Goal: Contribute content: Contribute content

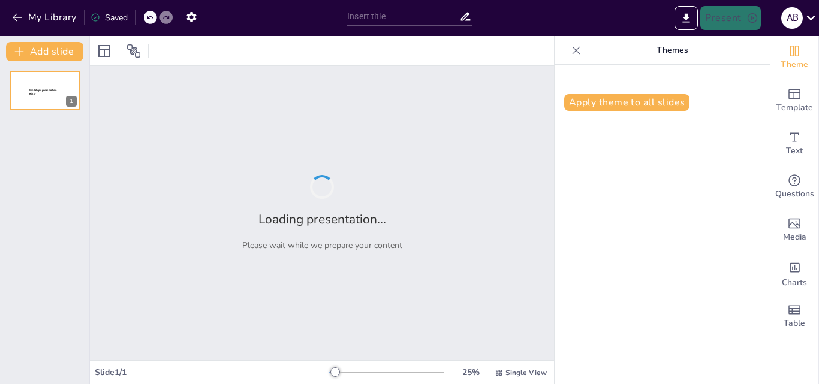
type input "Taoísmo y Espiritualidad: Creencias y Ritualidad"
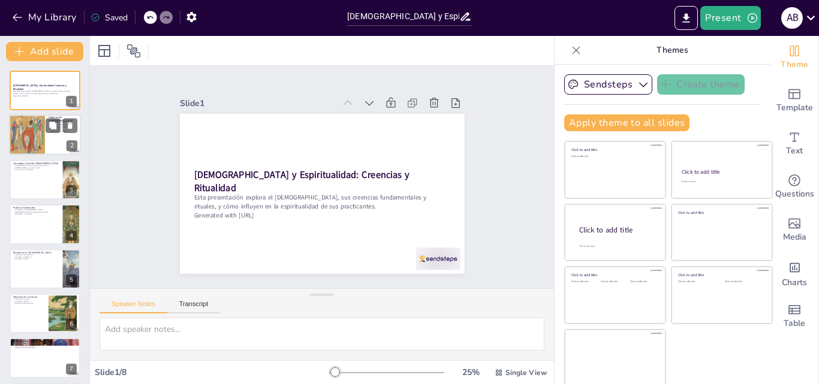
click at [27, 138] on div at bounding box center [27, 134] width 36 height 49
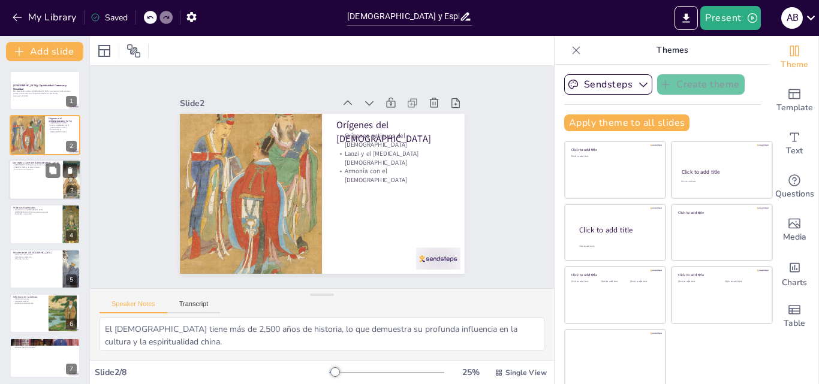
click at [21, 169] on p "Armonía con la naturaleza" at bounding box center [36, 170] width 47 height 2
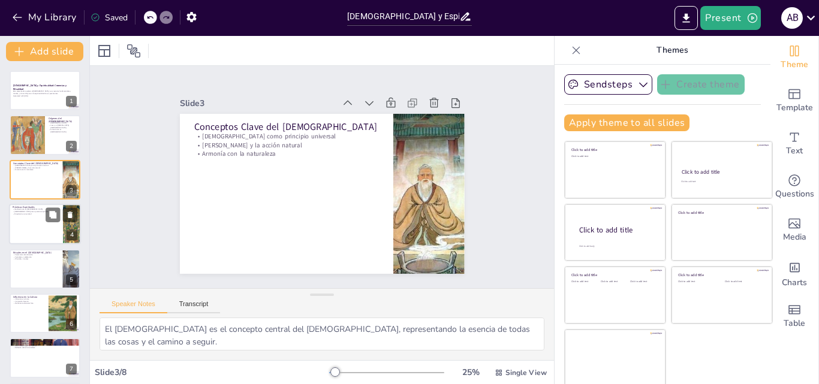
click at [26, 211] on p "Tai Chi como práctica espiritual" at bounding box center [36, 212] width 47 height 2
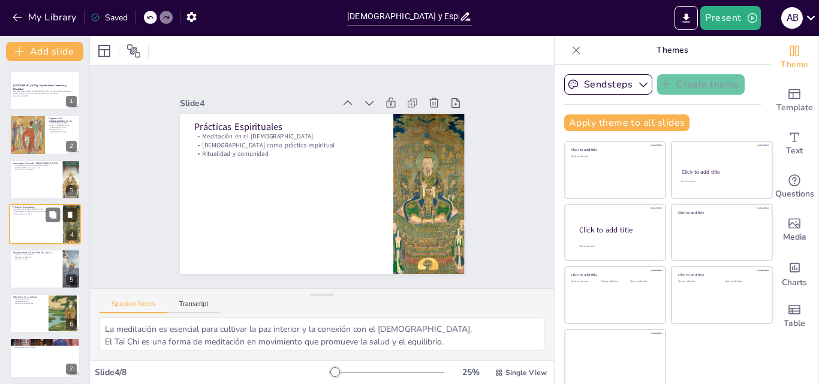
scroll to position [1, 0]
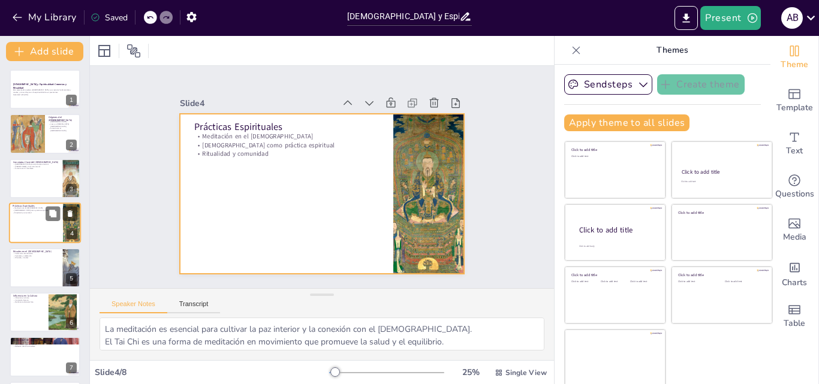
click at [30, 238] on div at bounding box center [45, 223] width 72 height 41
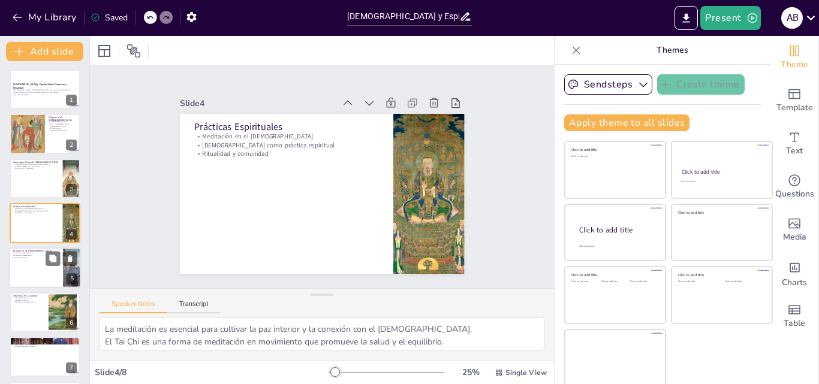
click at [29, 254] on p "Ceremonias de adoración" at bounding box center [36, 253] width 47 height 2
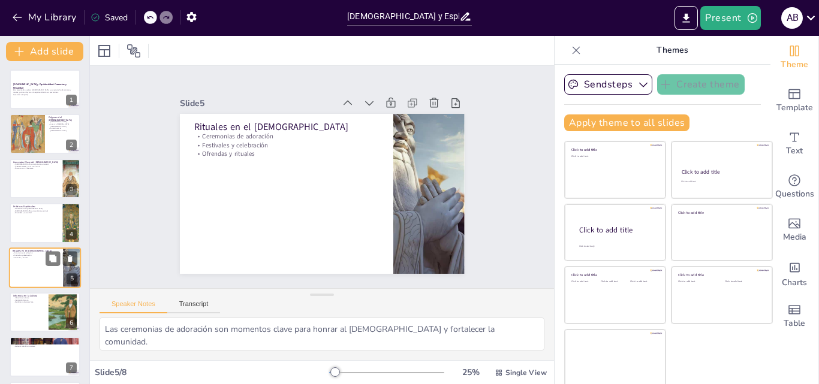
scroll to position [46, 0]
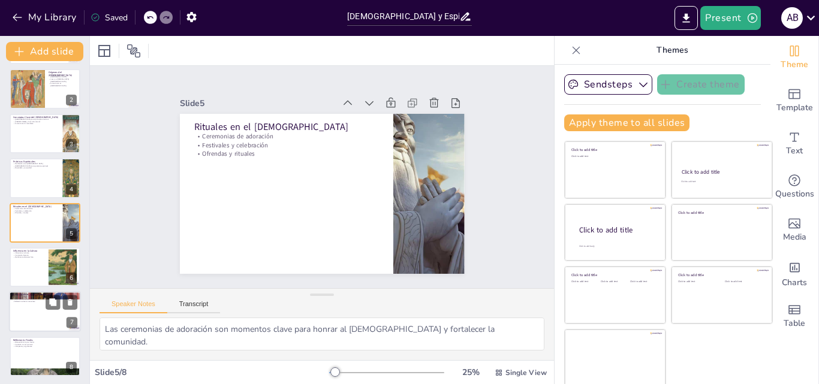
click at [20, 303] on div at bounding box center [45, 312] width 72 height 41
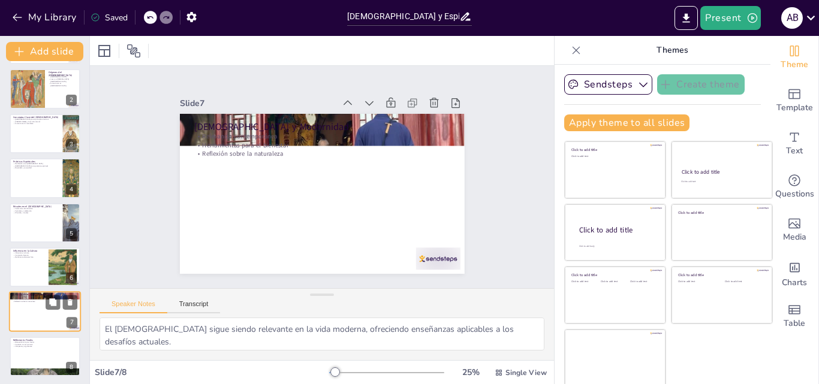
scroll to position [48, 0]
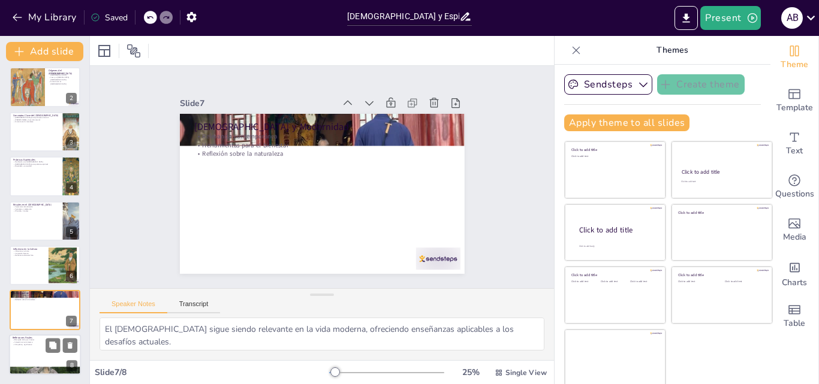
click at [17, 339] on p "Búsqueda de la paz interior" at bounding box center [45, 340] width 65 height 2
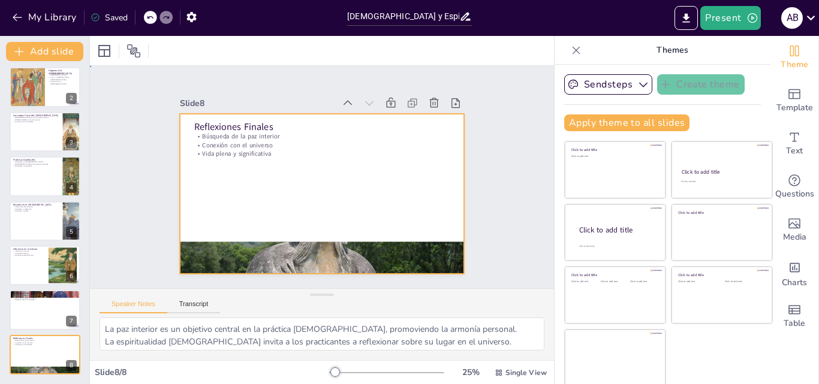
click at [281, 157] on div at bounding box center [312, 163] width 324 height 297
click at [22, 80] on div at bounding box center [27, 86] width 36 height 49
type textarea "El taoísmo tiene más de 2,500 años de historia, lo que demuestra su profunda in…"
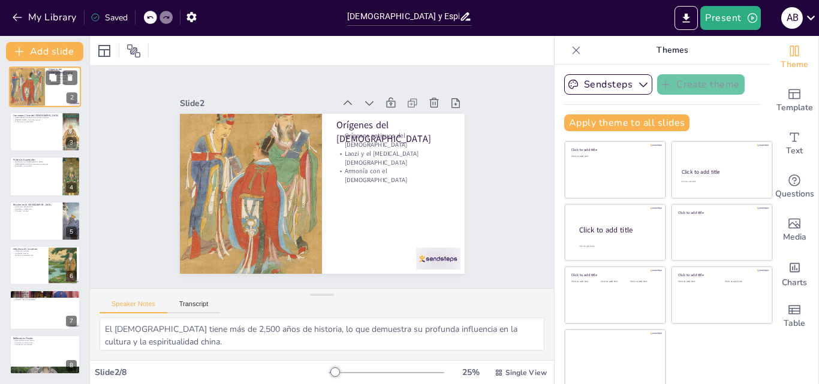
scroll to position [0, 0]
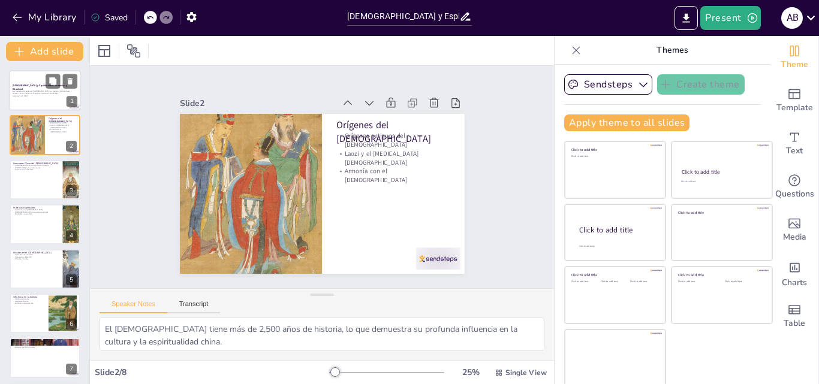
click at [29, 82] on div at bounding box center [45, 90] width 72 height 41
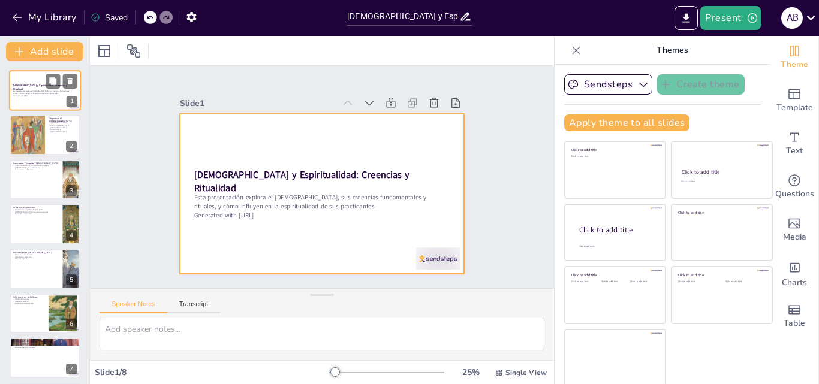
click at [31, 81] on div at bounding box center [45, 90] width 72 height 41
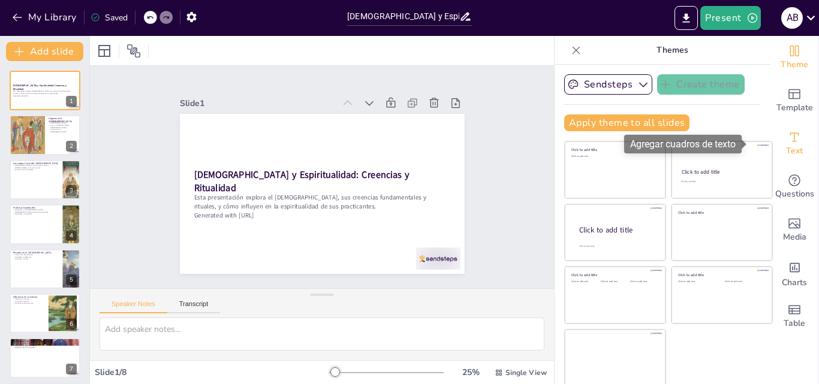
click at [788, 130] on icon "Add text boxes" at bounding box center [795, 137] width 14 height 14
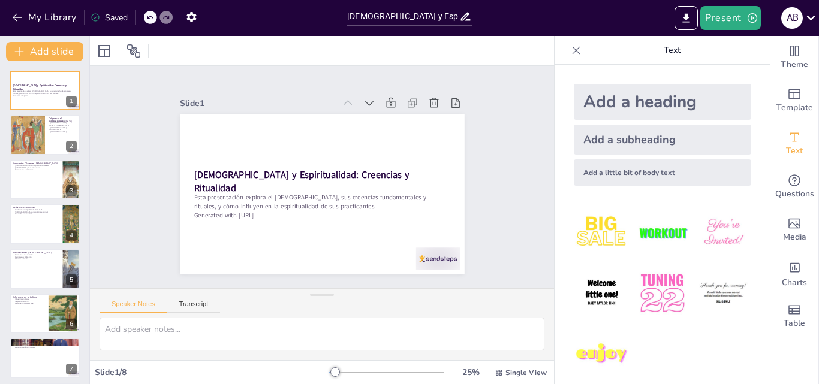
click at [8, 14] on div "My Library Saved" at bounding box center [101, 17] width 203 height 22
click at [16, 13] on icon "button" at bounding box center [17, 17] width 12 height 12
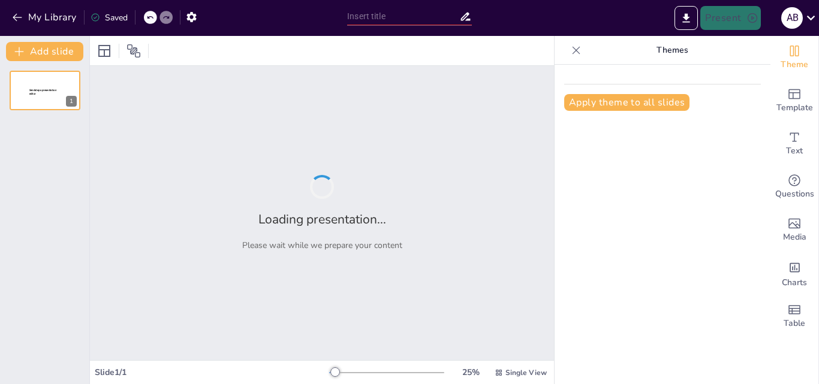
type input "New Sendsteps"
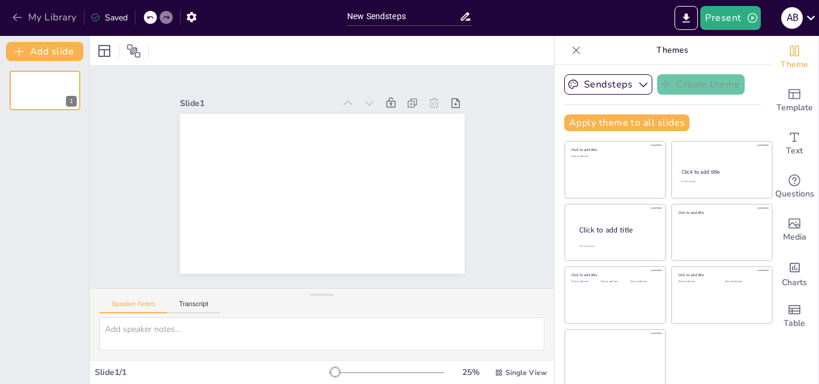
click at [16, 11] on icon "button" at bounding box center [17, 17] width 12 height 12
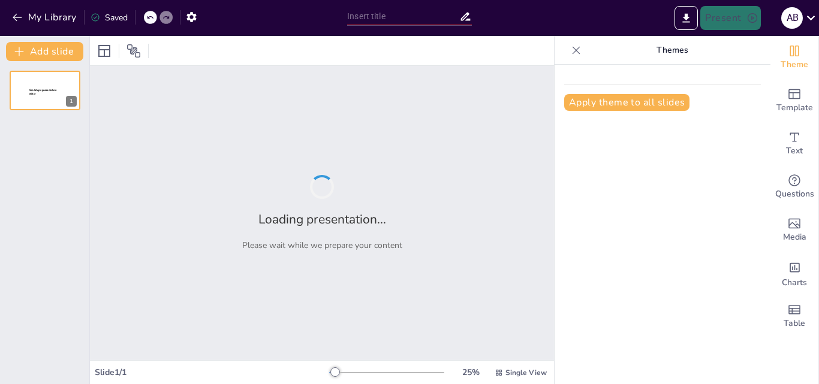
type input "New Sendsteps"
type input "Taoísmo y Espiritualidad: Creencias y Ritualidad"
type input "[GEOGRAPHIC_DATA][DEMOGRAPHIC_DATA]"
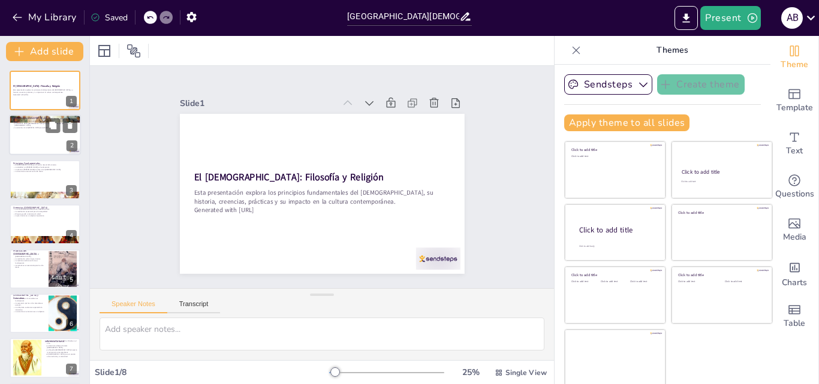
click at [21, 127] on p "La armonía con el [MEDICAL_DATA] es esencial." at bounding box center [45, 128] width 65 height 2
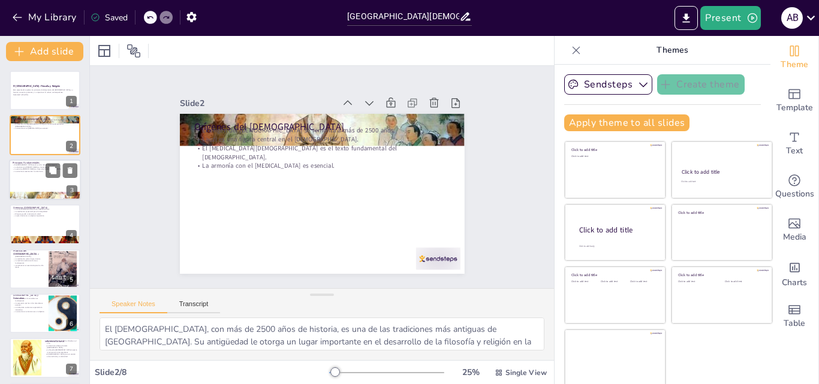
click at [30, 175] on div at bounding box center [45, 180] width 72 height 41
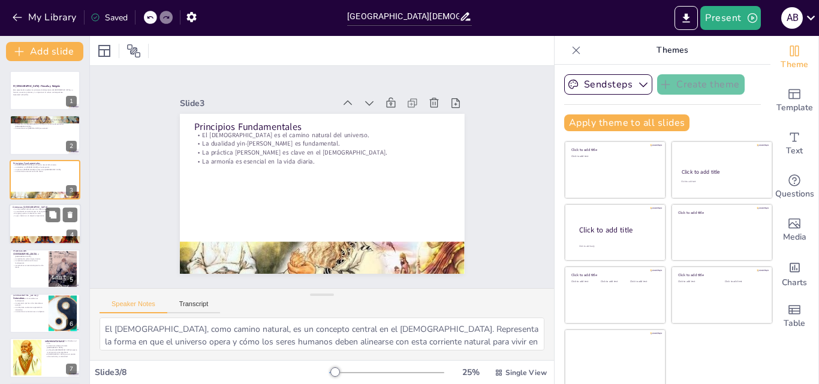
click at [27, 209] on p "La inmortalidad del alma es una creencia central." at bounding box center [45, 210] width 65 height 2
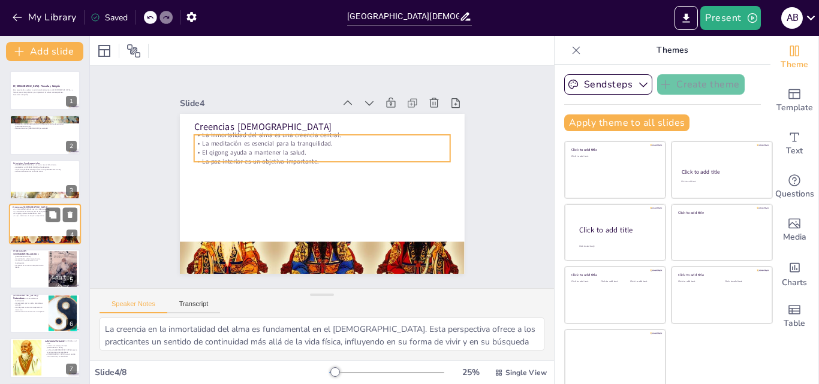
scroll to position [1, 0]
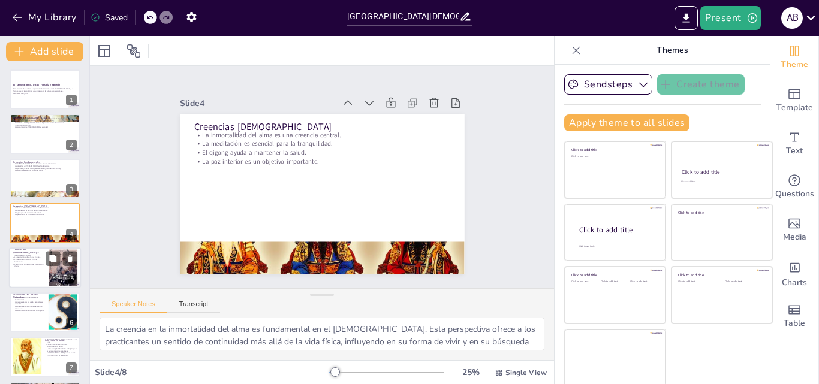
click at [22, 266] on p "Las prácticas son esenciales para la vida diaria." at bounding box center [29, 265] width 32 height 4
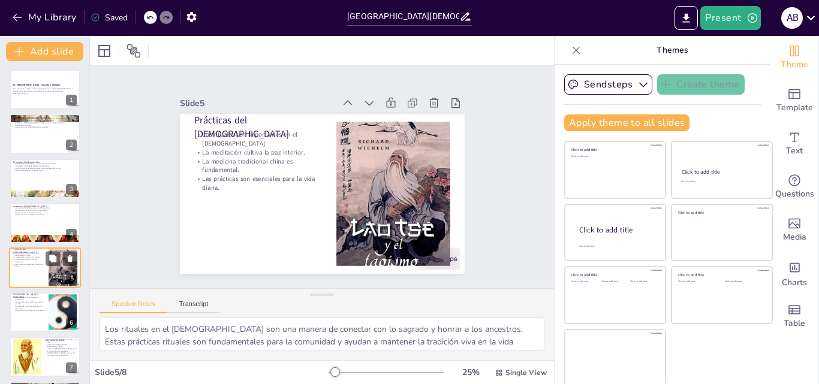
scroll to position [46, 0]
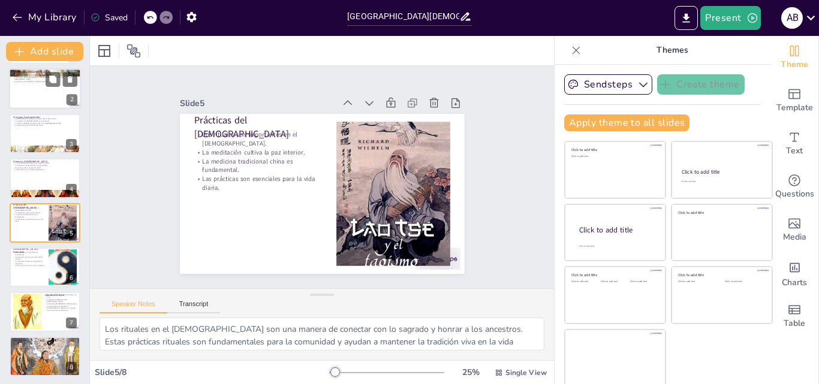
click at [43, 94] on div at bounding box center [45, 89] width 72 height 41
type textarea "El [DEMOGRAPHIC_DATA], con más de 2500 años de historia, es una de las tradicio…"
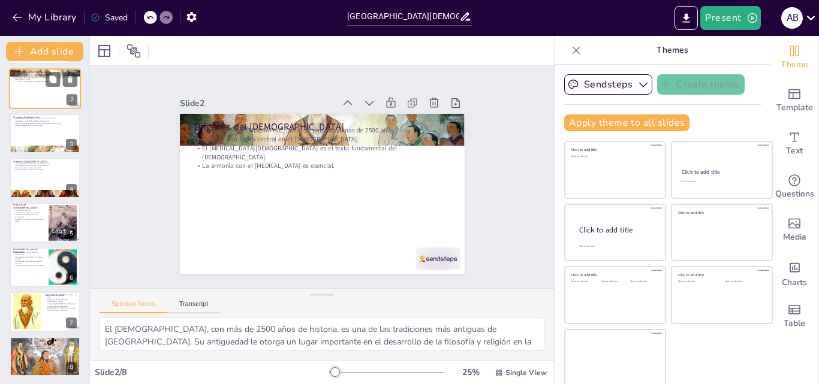
scroll to position [0, 0]
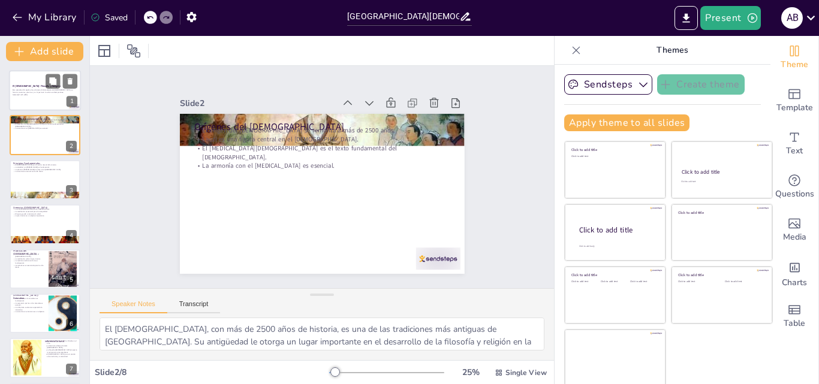
click at [38, 89] on p "Esta presentación explora los principios fundamentales del [DEMOGRAPHIC_DATA], …" at bounding box center [45, 91] width 65 height 4
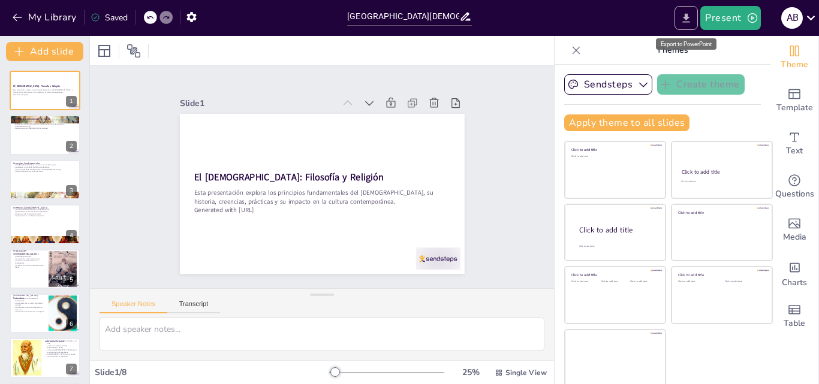
click at [692, 10] on button "Export to PowerPoint" at bounding box center [686, 18] width 23 height 24
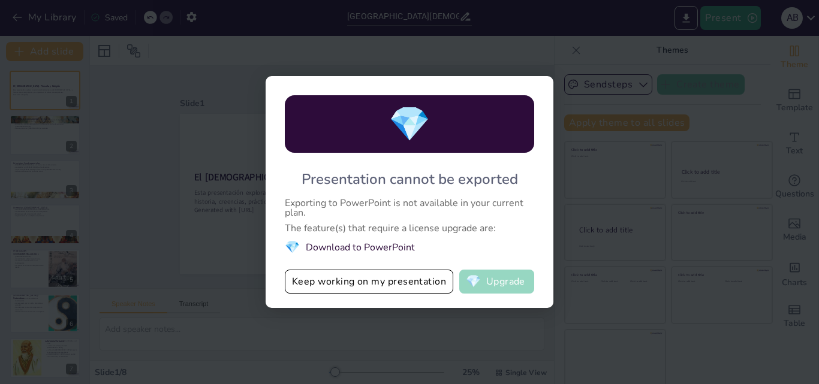
click at [481, 283] on span "💎" at bounding box center [473, 282] width 15 height 12
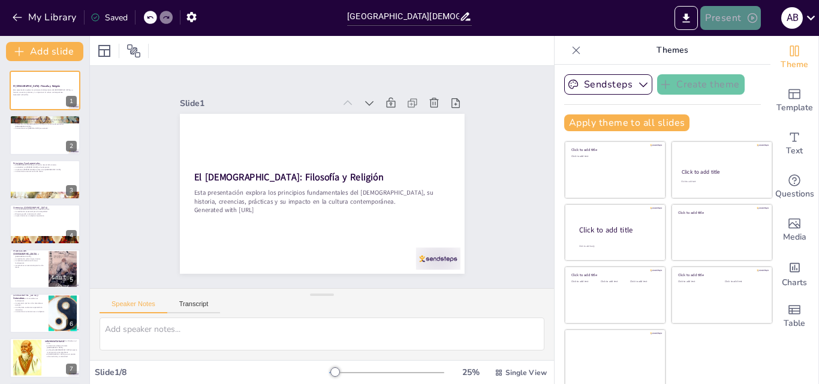
click at [755, 17] on icon "button" at bounding box center [753, 18] width 12 height 12
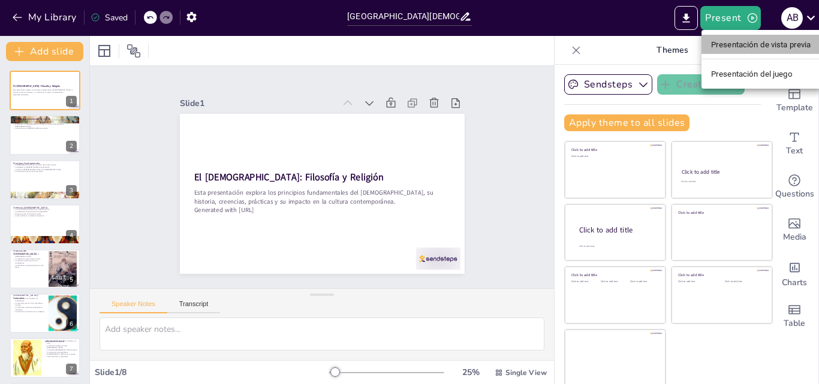
click at [750, 46] on font "Presentación de vista previa" at bounding box center [761, 44] width 100 height 9
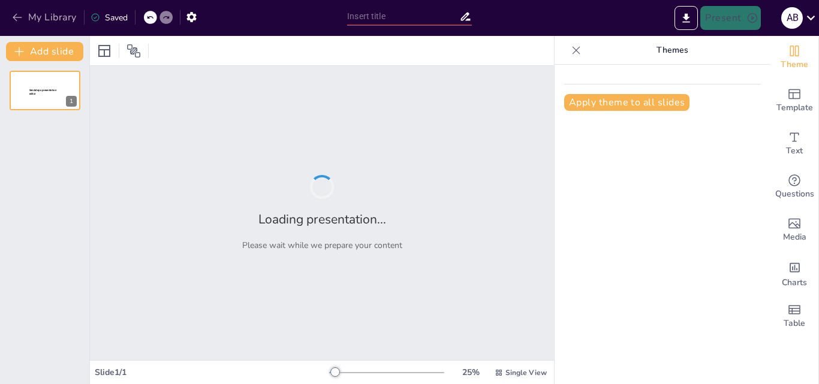
type input "[GEOGRAPHIC_DATA][DEMOGRAPHIC_DATA]"
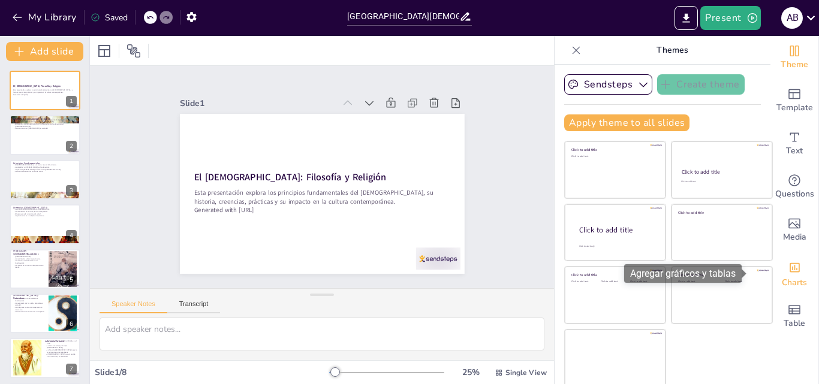
click at [784, 280] on span "Charts" at bounding box center [794, 283] width 25 height 13
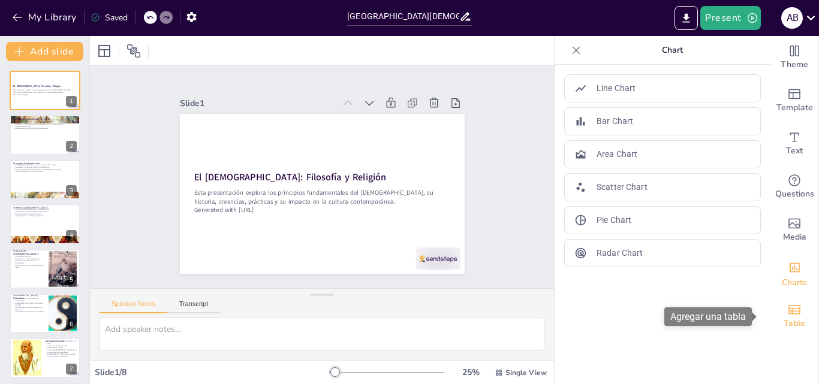
click at [788, 307] on icon "Add a table" at bounding box center [795, 310] width 14 height 14
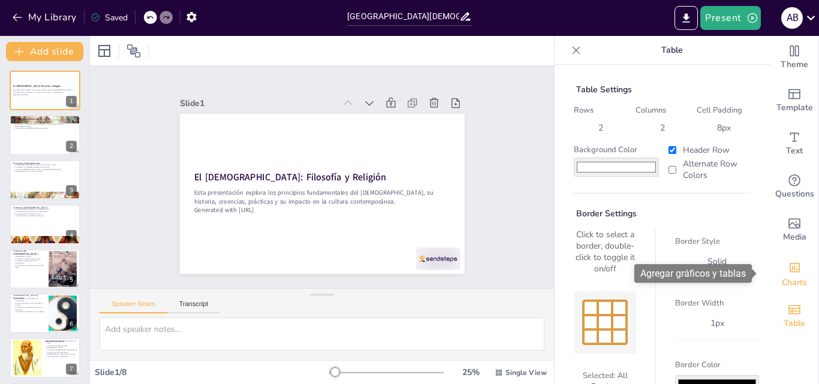
click at [785, 278] on span "Charts" at bounding box center [794, 283] width 25 height 13
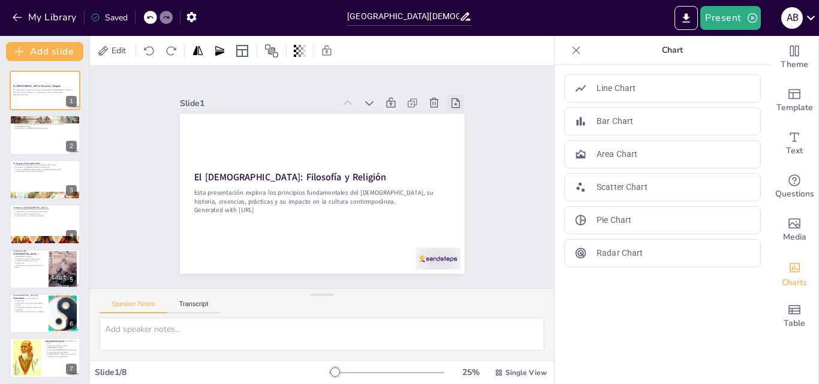
click at [422, 63] on icon at bounding box center [415, 55] width 16 height 16
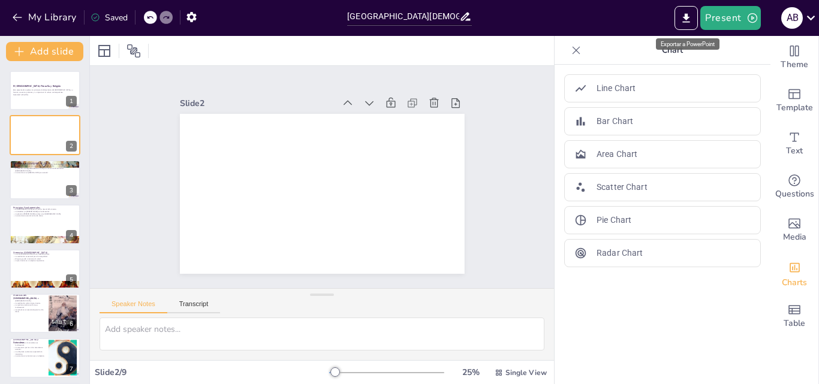
click at [690, 44] on font "Exportar a PowerPoint" at bounding box center [688, 44] width 54 height 7
click at [687, 40] on div "Exportar a PowerPoint" at bounding box center [688, 43] width 64 height 11
click at [692, 46] on font "Exportar a PowerPoint" at bounding box center [688, 44] width 54 height 7
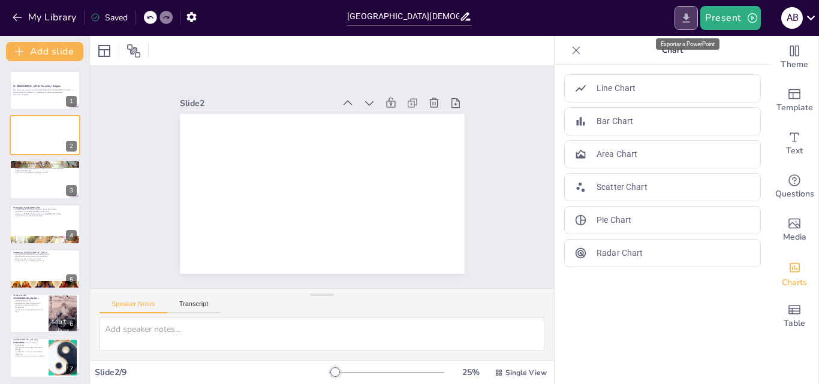
click at [689, 28] on button "Export to PowerPoint" at bounding box center [686, 18] width 23 height 24
click at [689, 43] on font "Exportar a PowerPoint" at bounding box center [688, 44] width 54 height 7
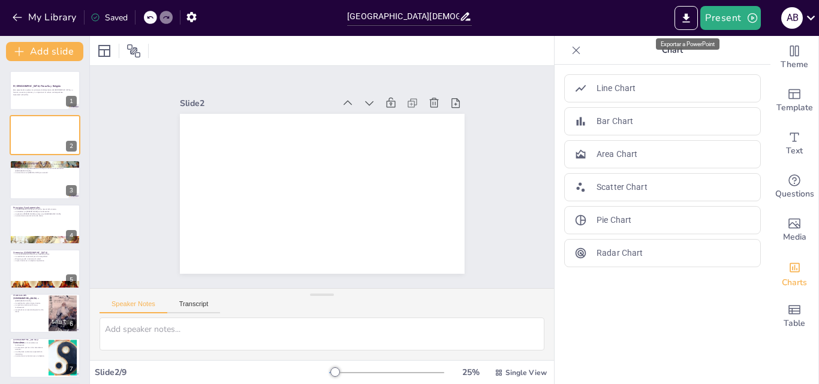
click at [689, 43] on font "Exportar a PowerPoint" at bounding box center [688, 44] width 54 height 7
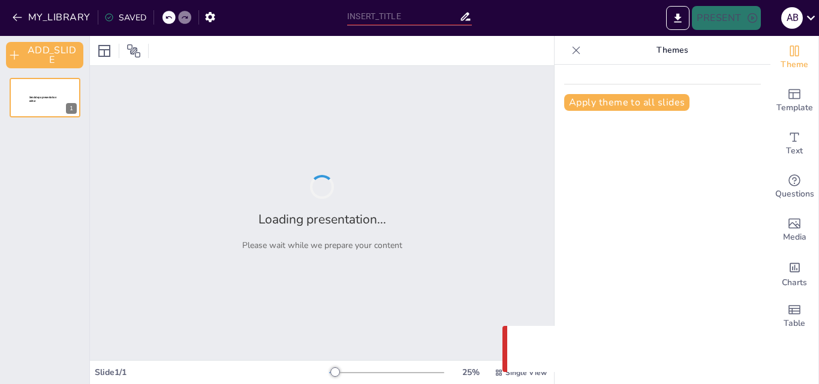
type input "[GEOGRAPHIC_DATA][DEMOGRAPHIC_DATA]"
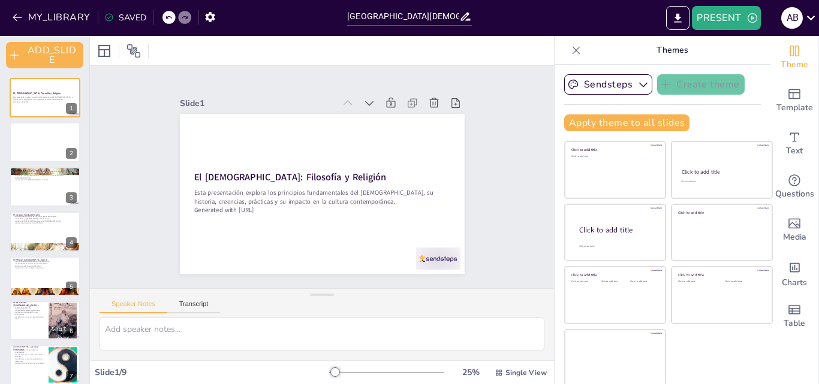
drag, startPoint x: 62, startPoint y: 95, endPoint x: 91, endPoint y: 139, distance: 52.7
drag, startPoint x: 91, startPoint y: 139, endPoint x: 47, endPoint y: 110, distance: 53.2
click at [47, 110] on div at bounding box center [45, 97] width 72 height 41
click at [52, 86] on icon at bounding box center [52, 88] width 7 height 7
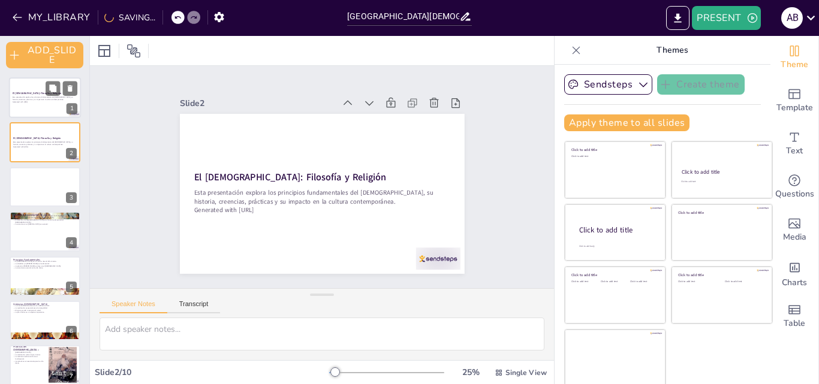
click at [43, 94] on strong "El [DEMOGRAPHIC_DATA]: Filosofía y Religión" at bounding box center [37, 93] width 49 height 3
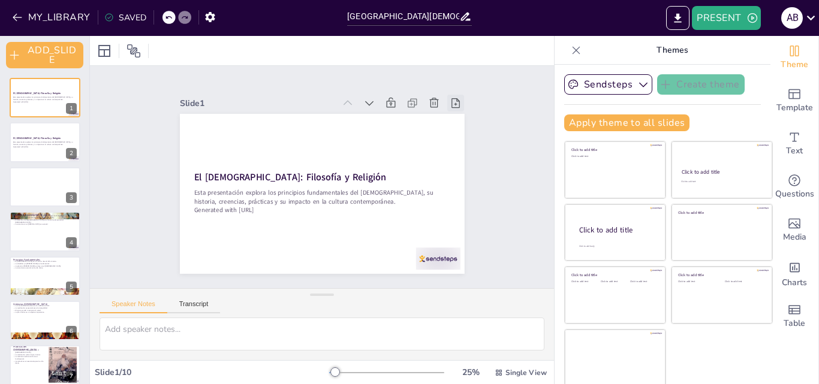
click at [456, 111] on icon at bounding box center [462, 117] width 13 height 13
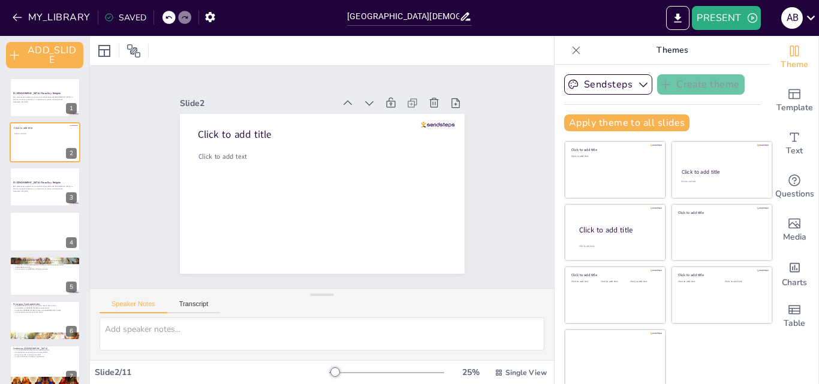
click at [7, 110] on div "El Taoísmo: Filosofía y Religión Esta presentación explora los principios funda…" at bounding box center [44, 321] width 89 height 486
click at [32, 98] on p "Esta presentación explora los principios fundamentales del [DEMOGRAPHIC_DATA], …" at bounding box center [45, 99] width 65 height 4
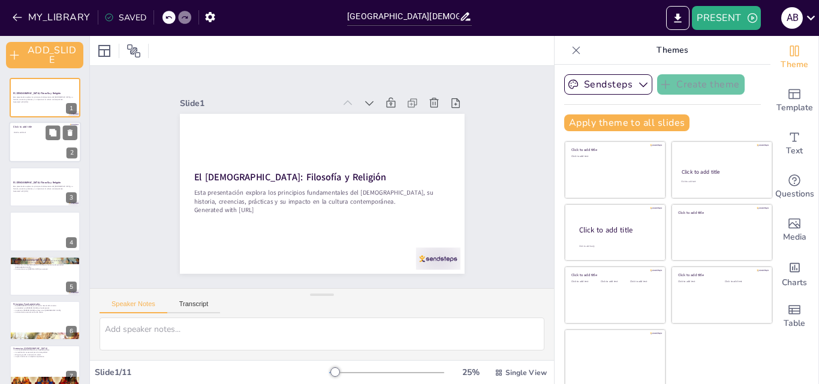
click at [19, 142] on div at bounding box center [45, 142] width 72 height 41
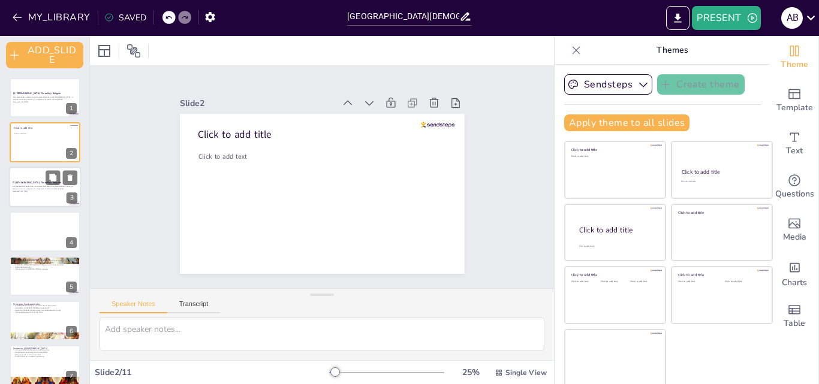
click at [20, 187] on p "Esta presentación explora los principios fundamentales del [DEMOGRAPHIC_DATA], …" at bounding box center [45, 188] width 65 height 4
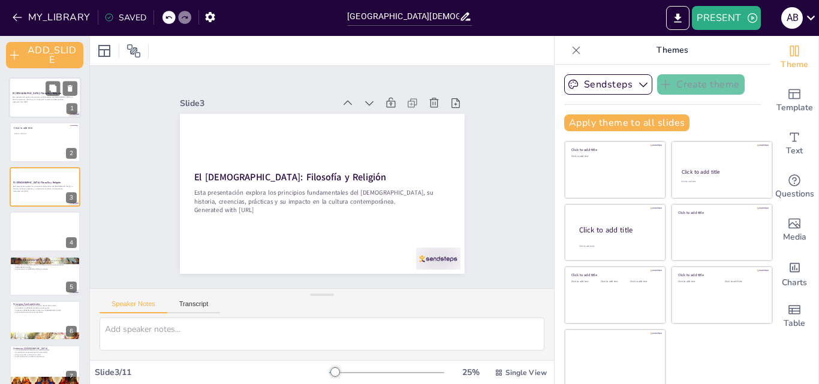
click at [37, 94] on strong "El [DEMOGRAPHIC_DATA]: Filosofía y Religión" at bounding box center [37, 93] width 49 height 3
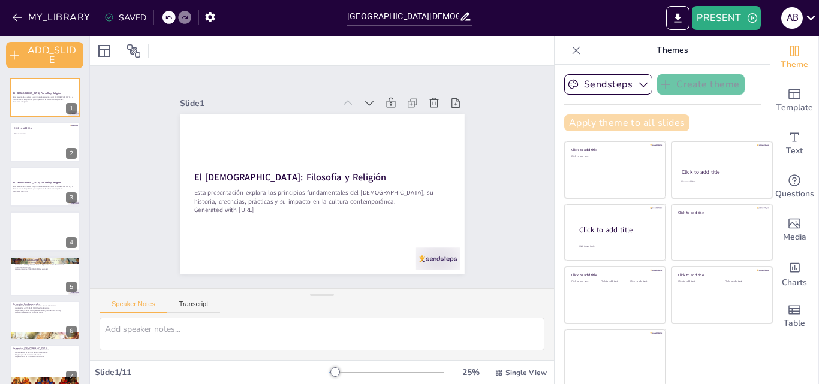
click at [606, 116] on button "Apply theme to all slides" at bounding box center [626, 123] width 125 height 17
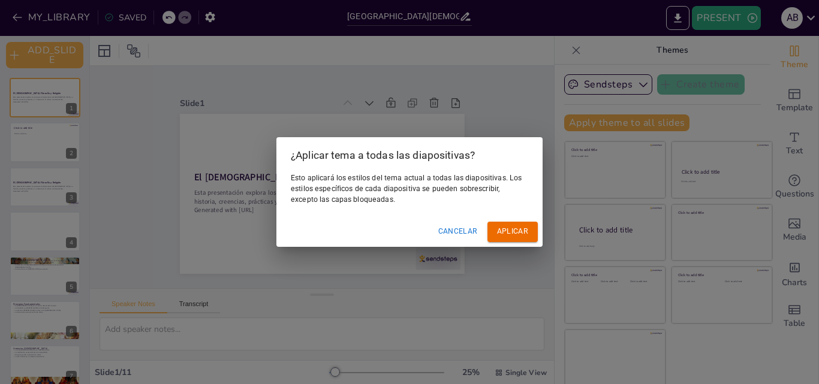
click at [465, 226] on font "Cancelar" at bounding box center [458, 232] width 40 height 13
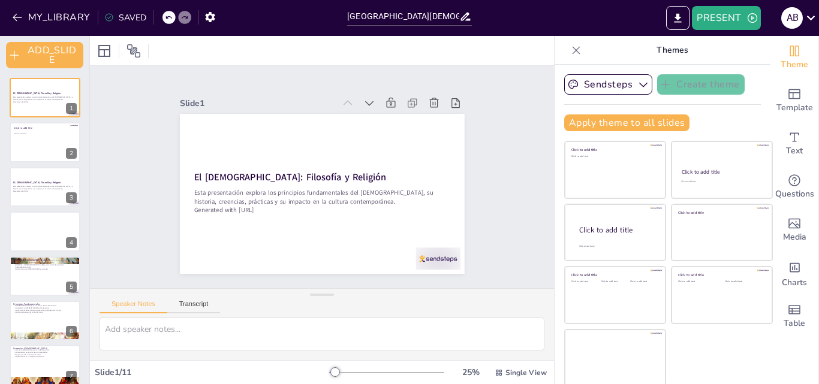
click at [362, 372] on div at bounding box center [386, 373] width 115 height 10
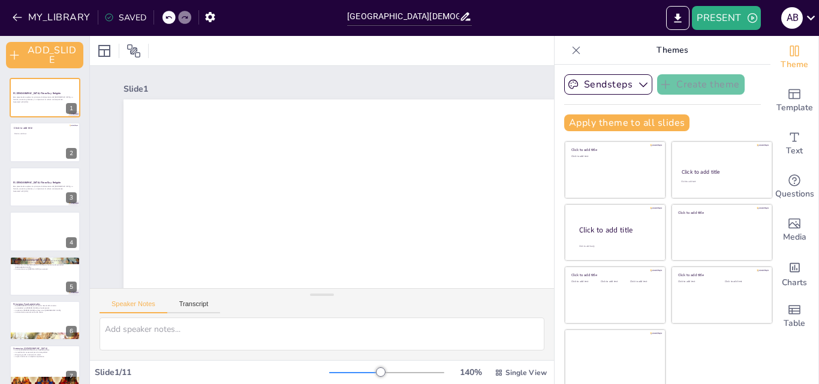
click at [329, 370] on div at bounding box center [386, 373] width 115 height 10
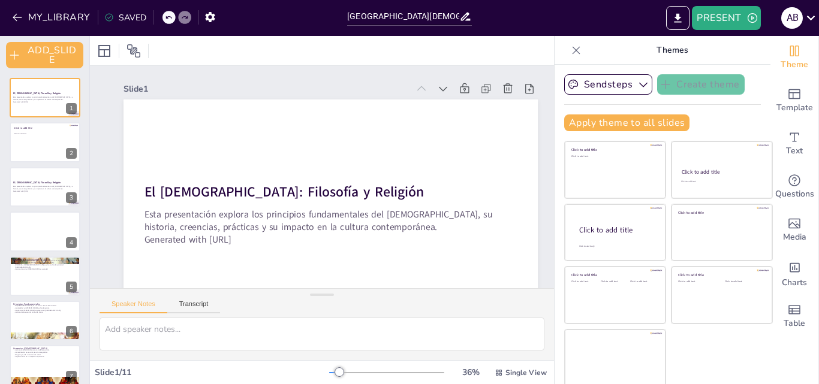
click at [329, 370] on div at bounding box center [386, 373] width 115 height 10
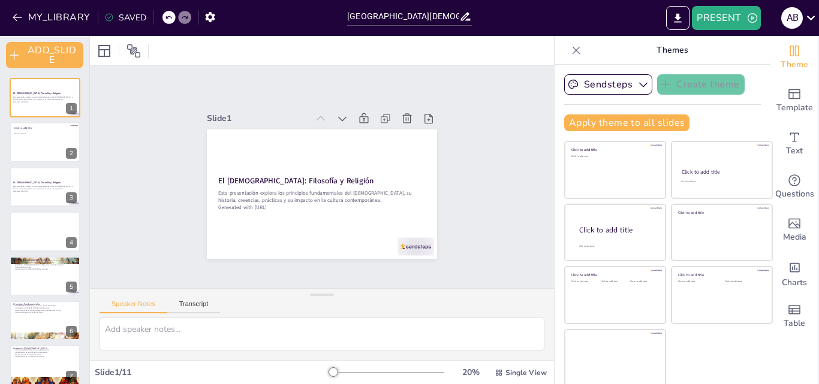
click at [329, 371] on div at bounding box center [386, 373] width 115 height 10
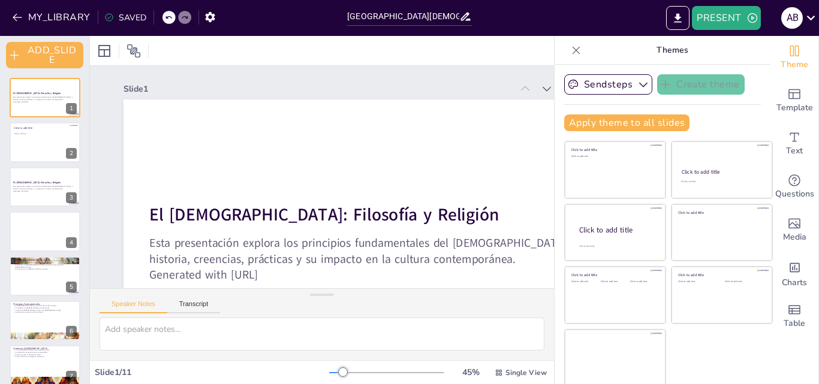
click at [347, 369] on div at bounding box center [386, 373] width 115 height 10
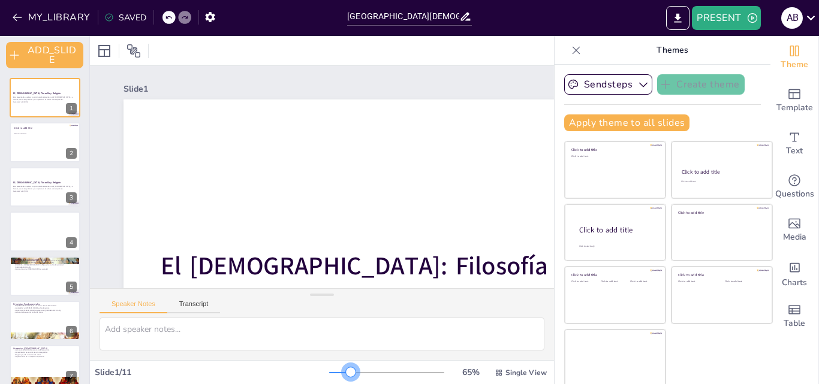
click at [332, 373] on div at bounding box center [340, 372] width 22 height 1
click at [329, 371] on div at bounding box center [386, 373] width 115 height 10
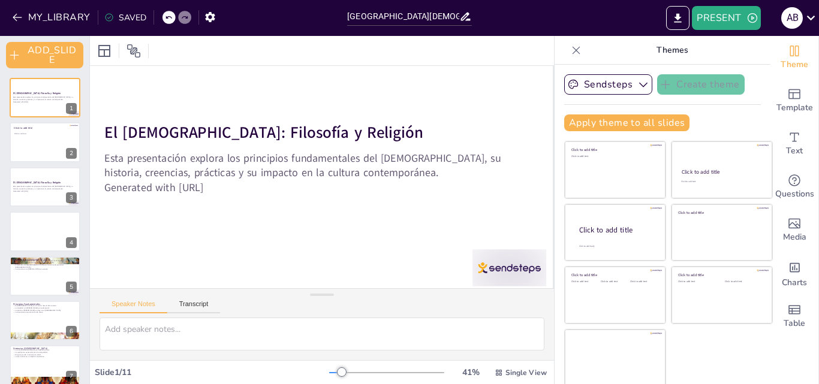
scroll to position [72, 48]
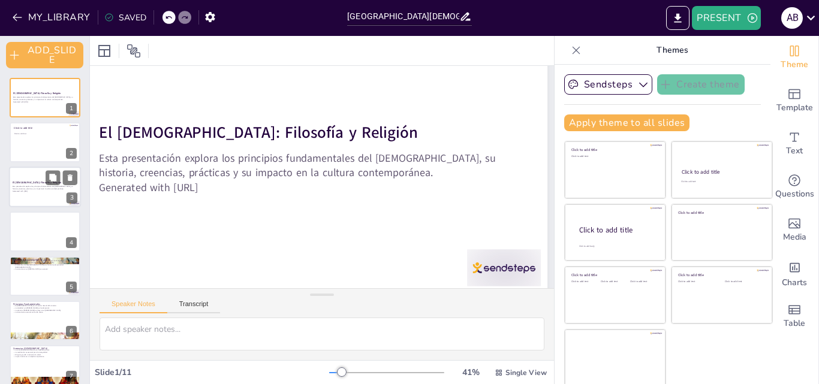
click at [20, 184] on strong "El [DEMOGRAPHIC_DATA]: Filosofía y Religión" at bounding box center [37, 182] width 49 height 3
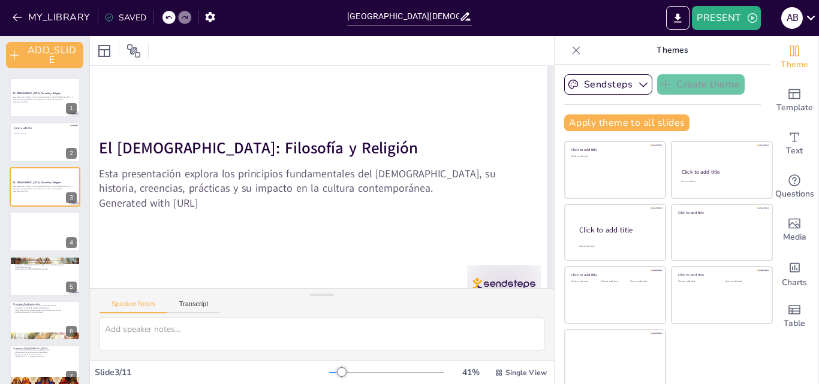
scroll to position [48, 48]
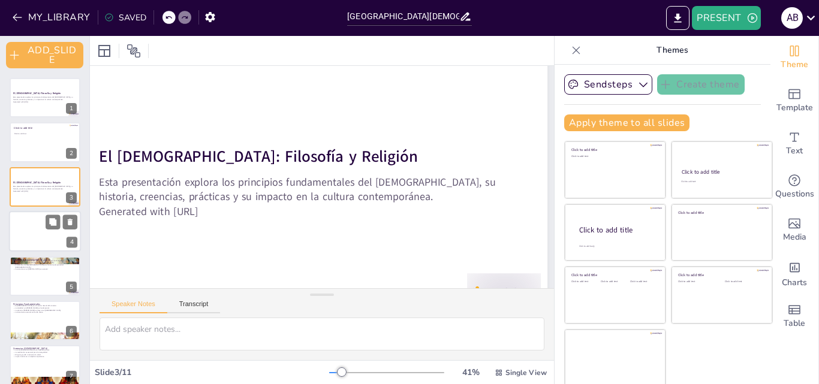
click at [41, 230] on div at bounding box center [45, 231] width 72 height 41
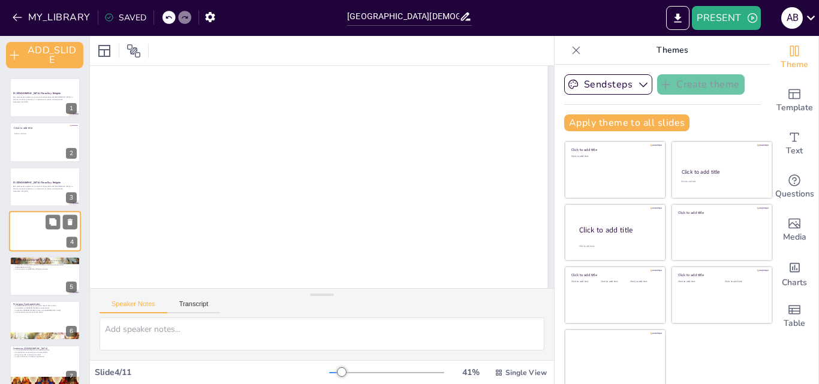
scroll to position [0, 48]
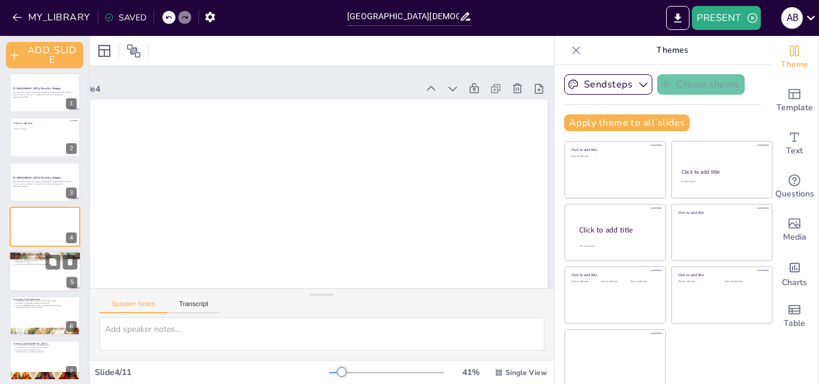
click at [34, 260] on p "El [MEDICAL_DATA][DEMOGRAPHIC_DATA] es el texto fundamental del [DEMOGRAPHIC_DA…" at bounding box center [45, 261] width 65 height 4
type textarea "El taoísmo, con más de 2500 años de historia, es una de las tradiciones más ant…"
